Goal: Task Accomplishment & Management: Manage account settings

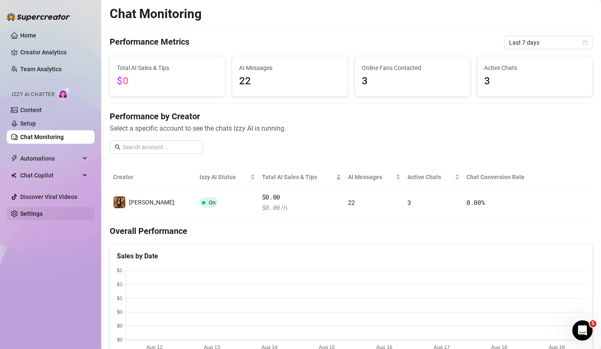
click at [38, 215] on link "Settings" at bounding box center [31, 213] width 22 height 7
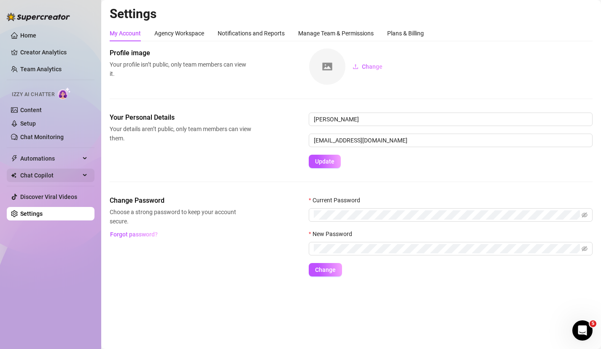
click at [43, 172] on span "Chat Copilot" at bounding box center [50, 175] width 60 height 13
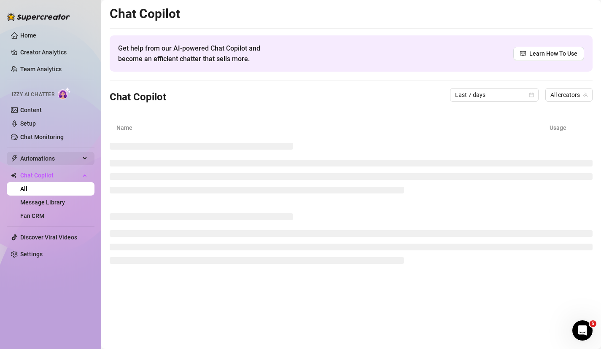
click at [42, 161] on span "Automations" at bounding box center [50, 158] width 60 height 13
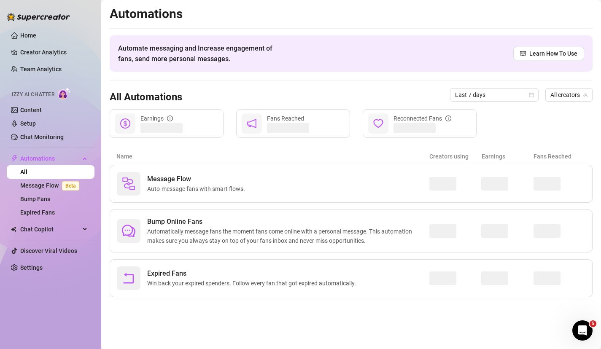
click at [42, 146] on ul "Home Creator Analytics Team Analytics Izzy AI Chatter Content Setup Chat Monito…" at bounding box center [51, 151] width 88 height 253
click at [43, 137] on link "Chat Monitoring" at bounding box center [41, 137] width 43 height 7
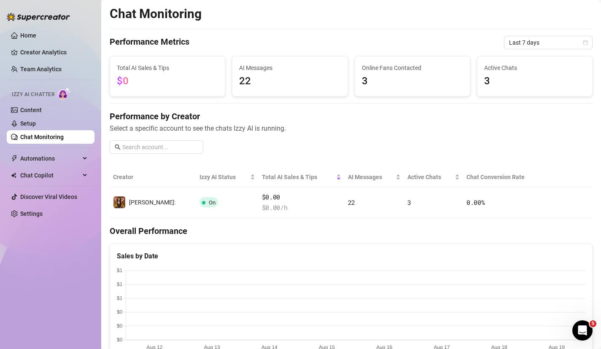
scroll to position [251, 0]
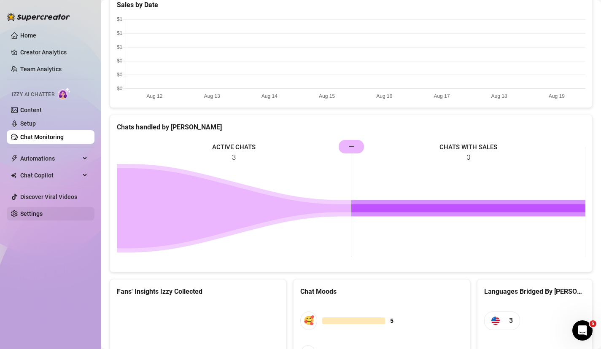
click at [36, 217] on link "Settings" at bounding box center [31, 213] width 22 height 7
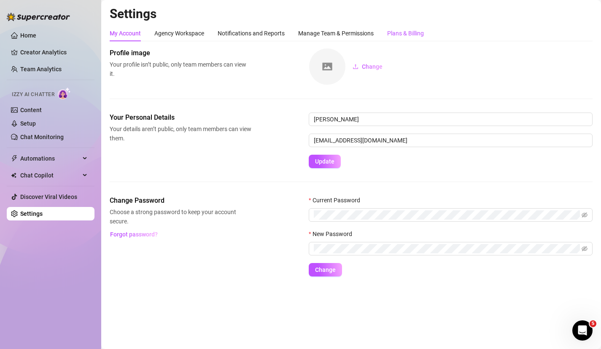
click at [409, 30] on div "Plans & Billing" at bounding box center [405, 33] width 37 height 9
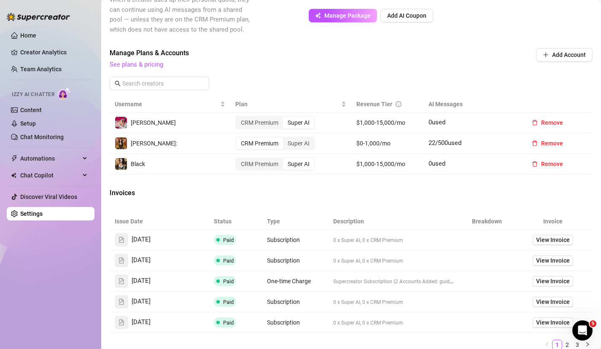
scroll to position [240, 0]
